Goal: Navigation & Orientation: Find specific page/section

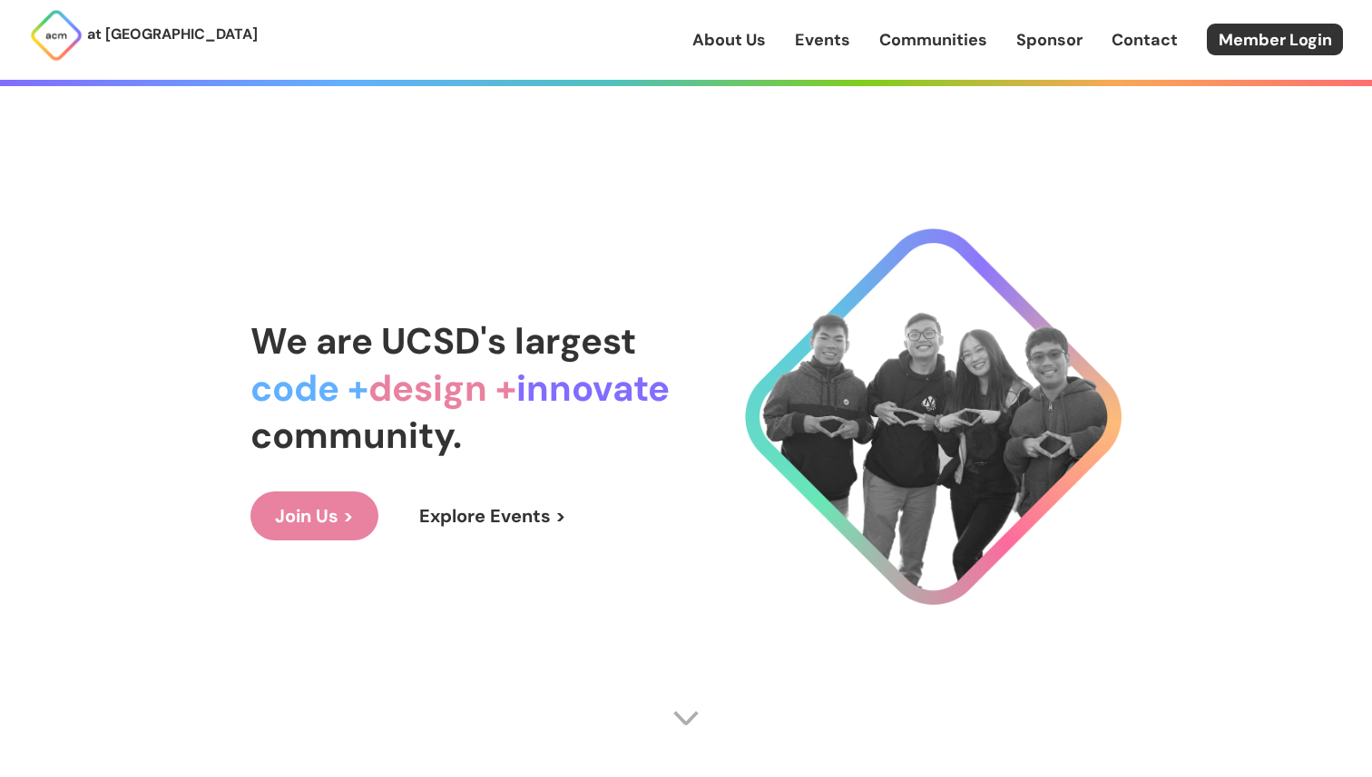
click at [730, 49] on link "About Us" at bounding box center [728, 40] width 73 height 24
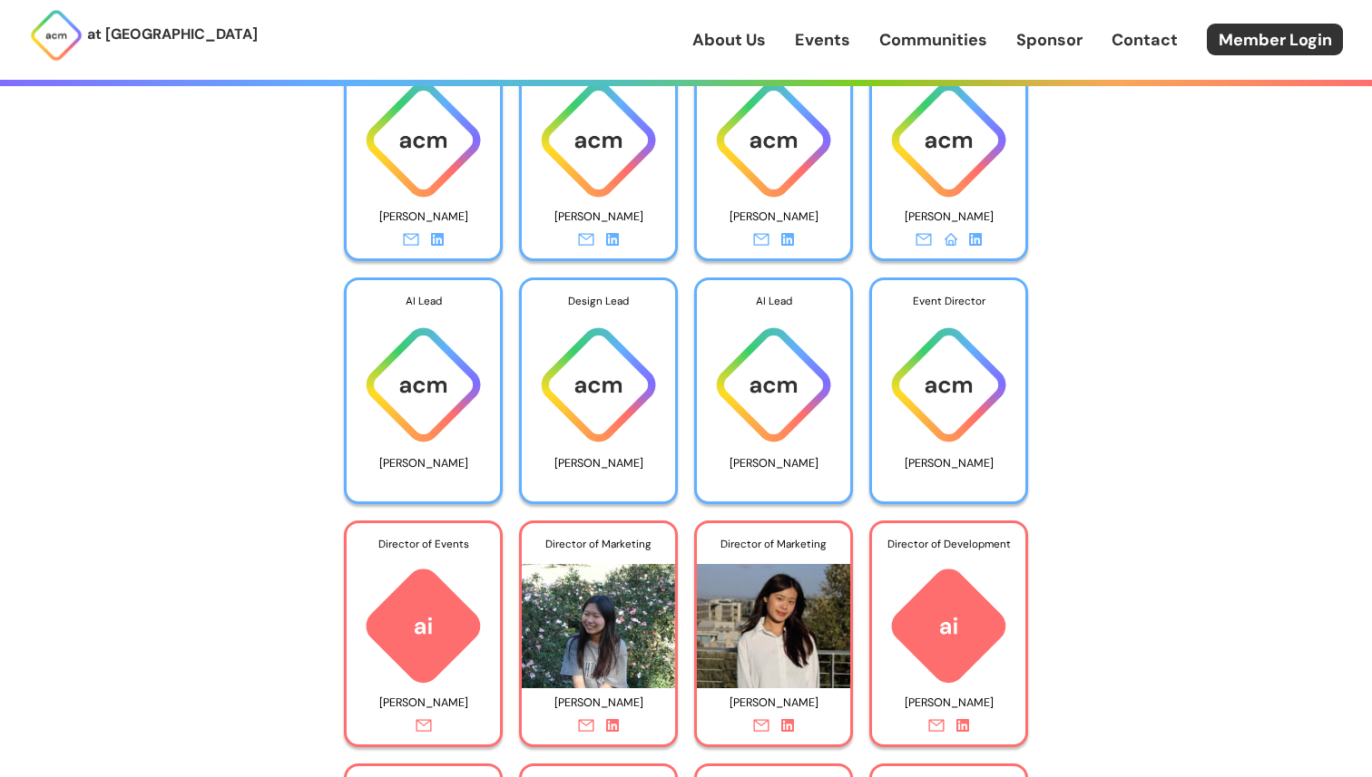
scroll to position [2883, 0]
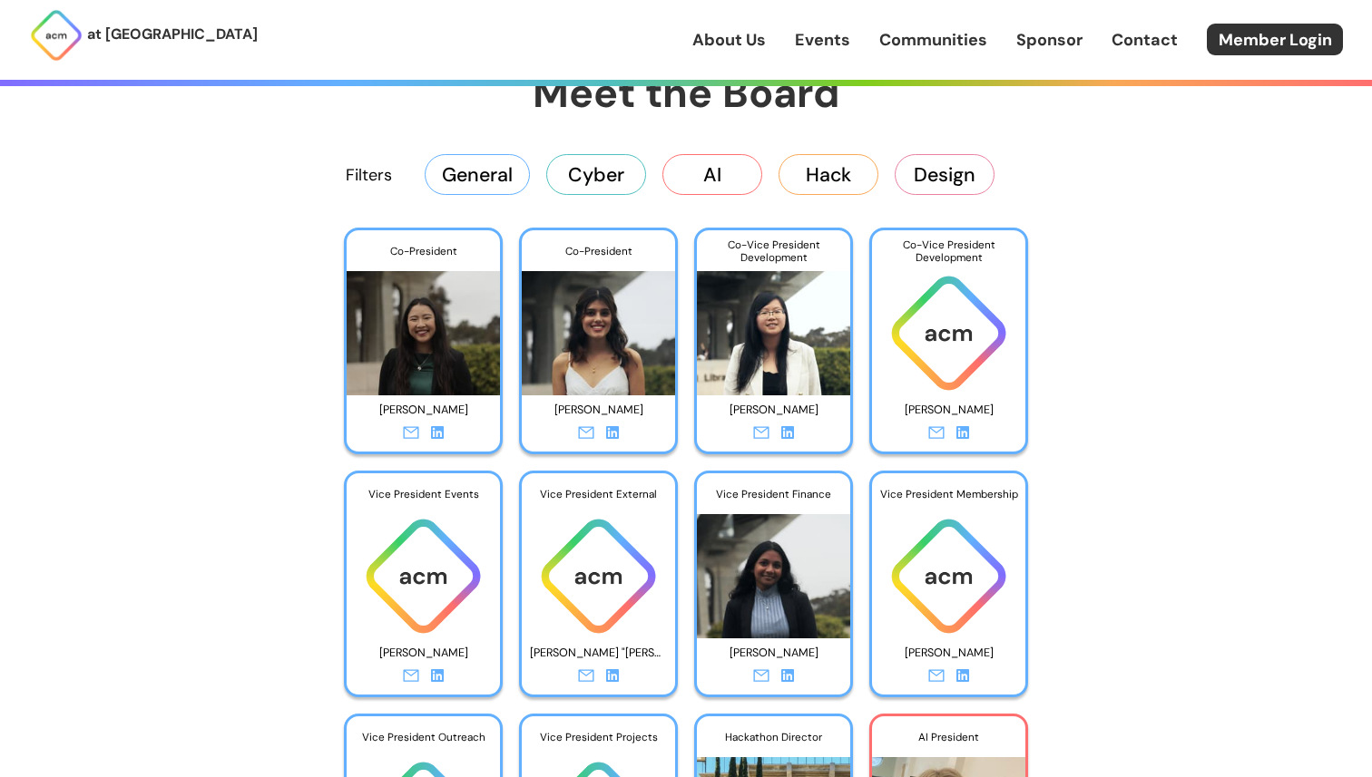
click at [818, 38] on link "Events" at bounding box center [822, 40] width 55 height 24
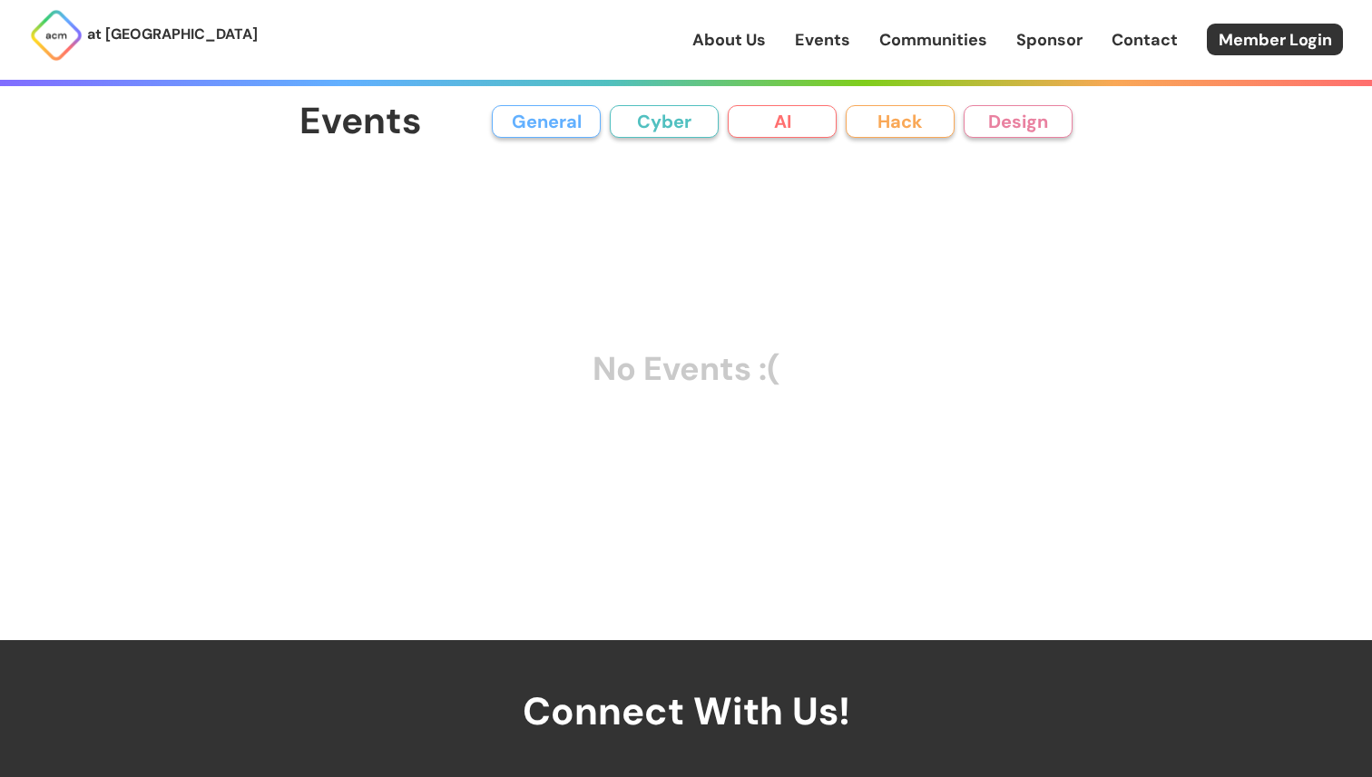
click at [935, 54] on div "About Us Events Communities Sponsor Contact Member Login" at bounding box center [1031, 40] width 679 height 32
click at [933, 51] on link "Communities" at bounding box center [933, 40] width 108 height 24
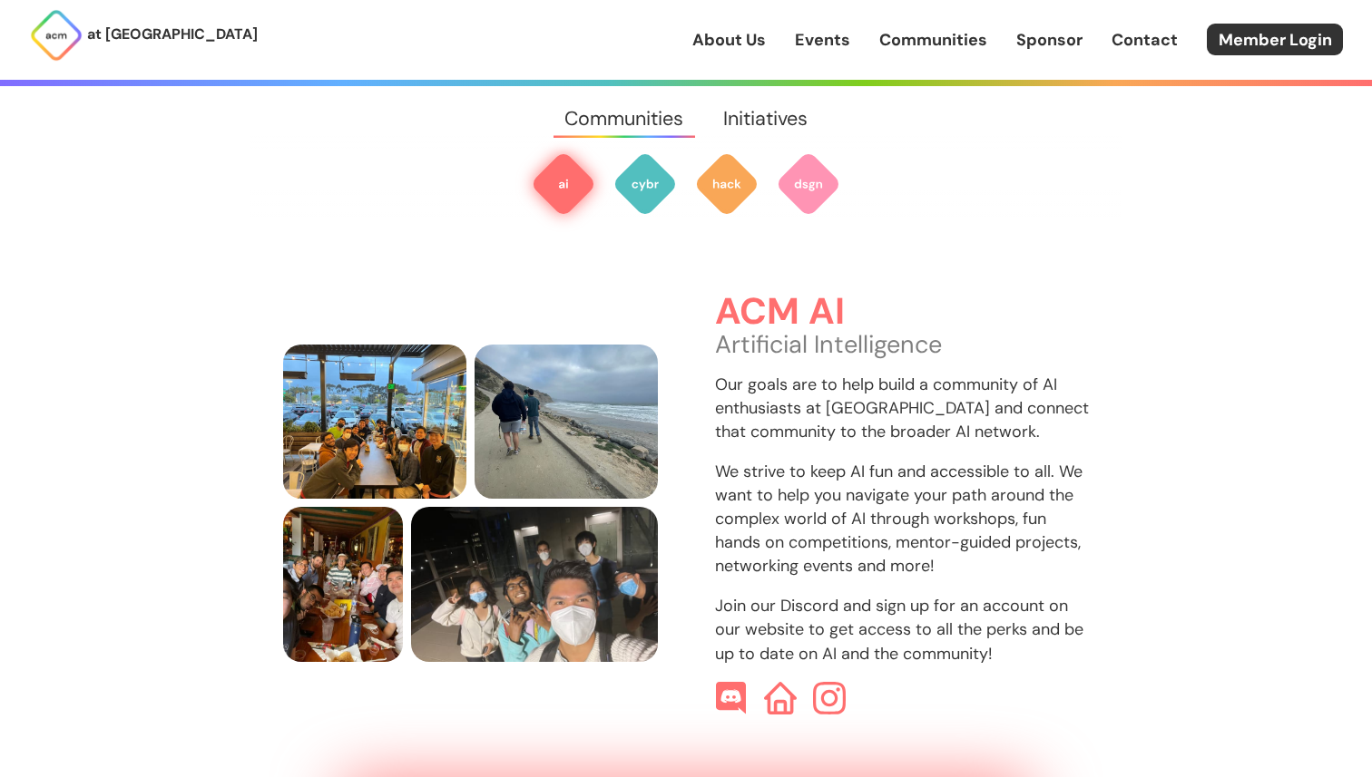
scroll to position [541, 0]
click at [738, 19] on div "at [GEOGRAPHIC_DATA] About Us Events Communities Sponsor Contact Member Login" at bounding box center [686, 40] width 1372 height 80
click at [738, 45] on link "About Us" at bounding box center [728, 40] width 73 height 24
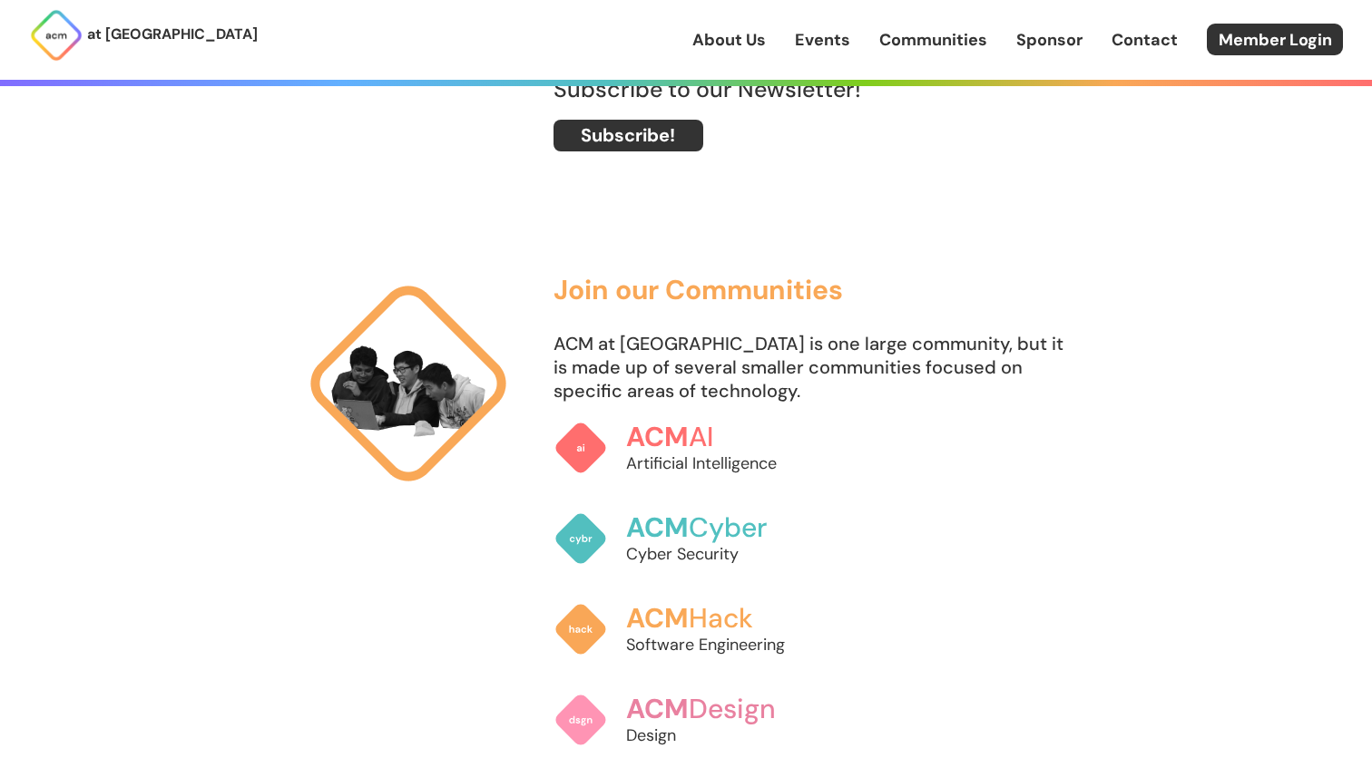
scroll to position [1072, 0]
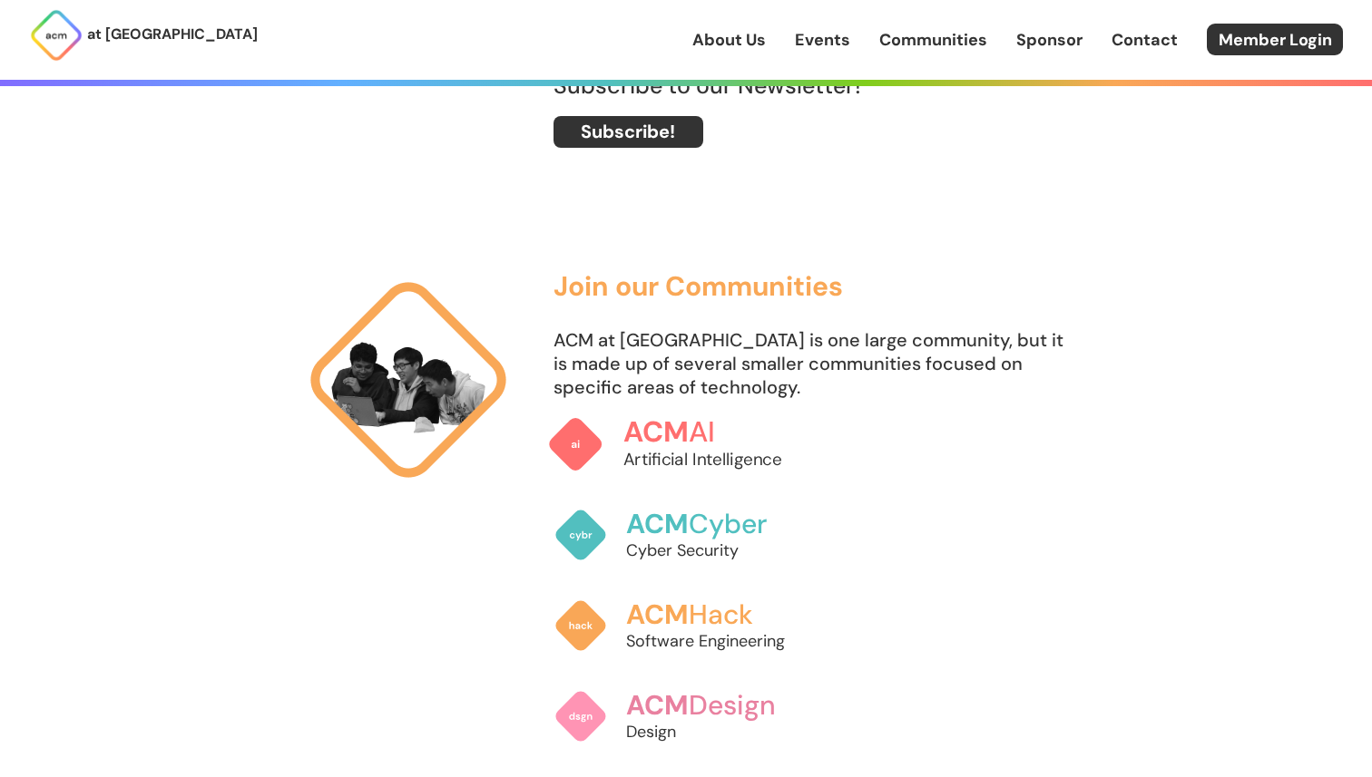
click at [680, 408] on link "ACM AI Artificial Intelligence" at bounding box center [685, 444] width 277 height 95
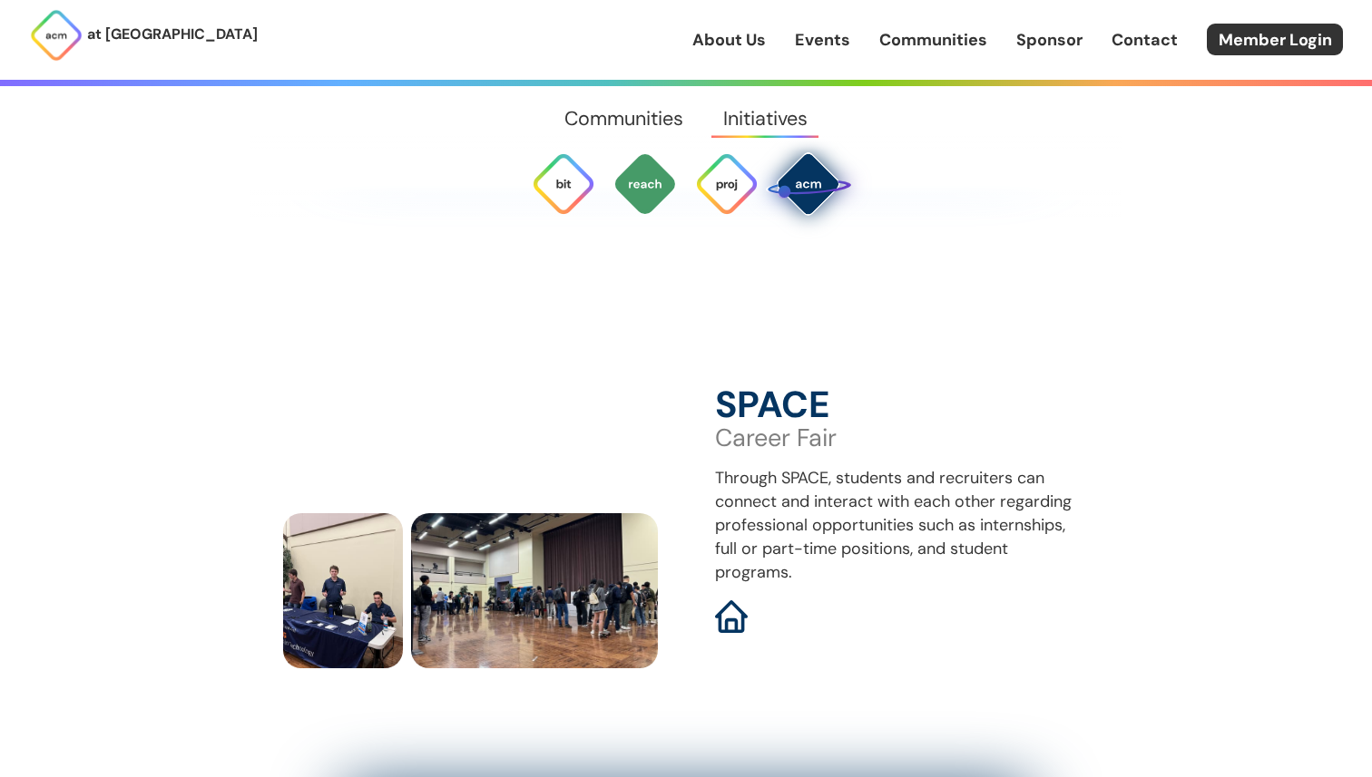
scroll to position [6291, 0]
